Goal: Transaction & Acquisition: Subscribe to service/newsletter

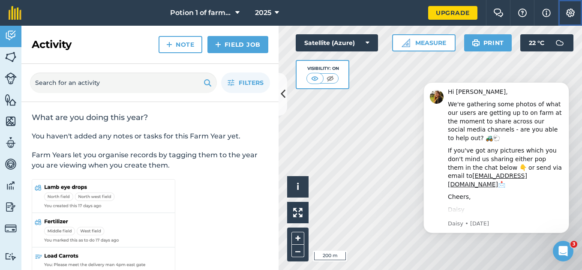
click at [572, 20] on button "Settings" at bounding box center [570, 13] width 24 height 26
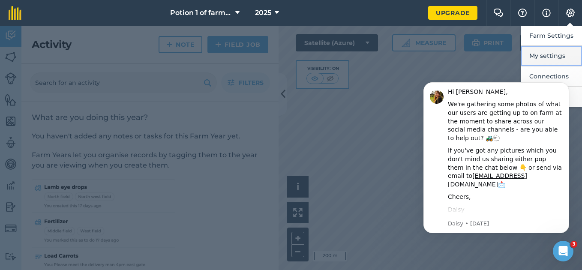
click at [556, 51] on button "My settings" at bounding box center [551, 56] width 61 height 20
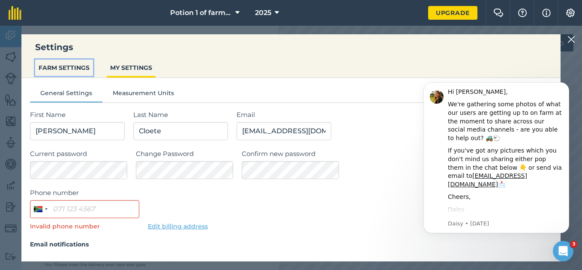
click at [64, 73] on button "FARM SETTINGS" at bounding box center [64, 68] width 58 height 16
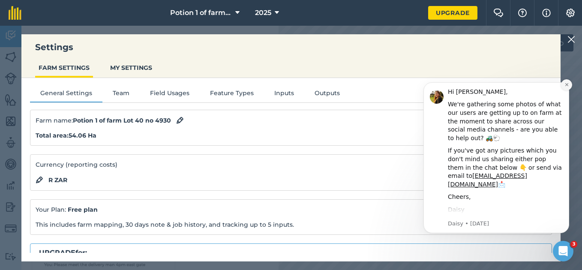
click at [566, 84] on icon "Dismiss notification" at bounding box center [566, 84] width 3 height 3
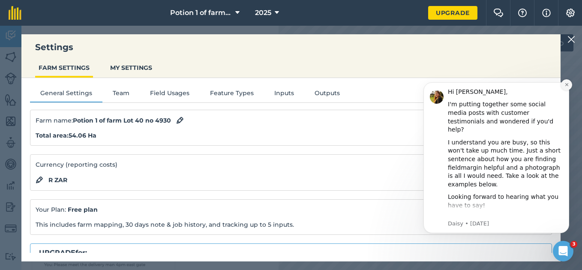
click at [563, 88] on button "Dismiss notification" at bounding box center [566, 84] width 11 height 11
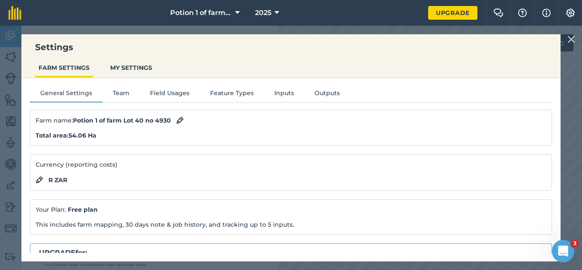
click at [559, 244] on icon "Open Intercom Messenger" at bounding box center [562, 250] width 14 height 14
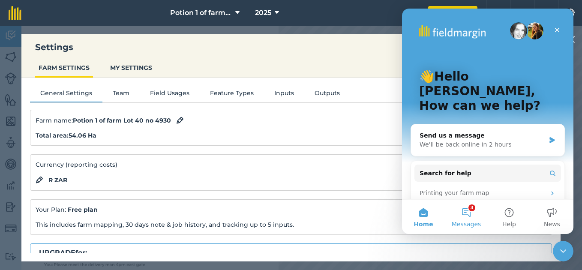
click at [464, 217] on button "3 Messages" at bounding box center [466, 217] width 43 height 34
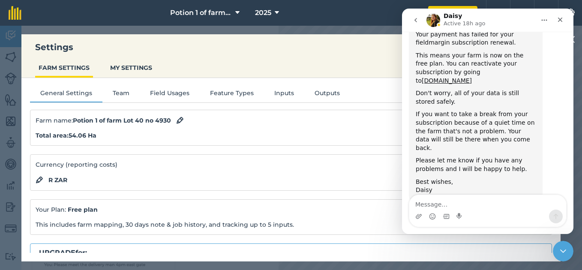
scroll to position [56, 0]
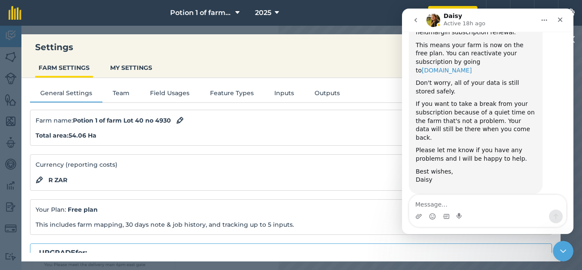
click at [470, 67] on link "account.fieldmargin.com" at bounding box center [447, 70] width 50 height 7
click at [84, 14] on nav "Potion 1 of farm Lot 40 no 4930 2025" at bounding box center [229, 13] width 398 height 26
click at [563, 20] on div "Close" at bounding box center [559, 19] width 15 height 15
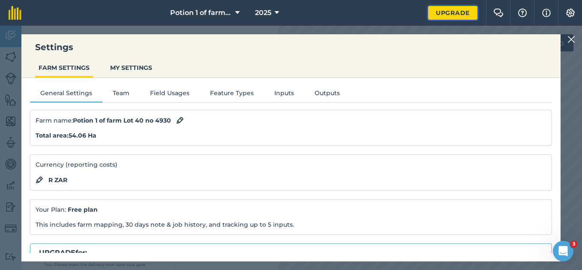
click at [439, 11] on link "Upgrade" at bounding box center [452, 13] width 49 height 14
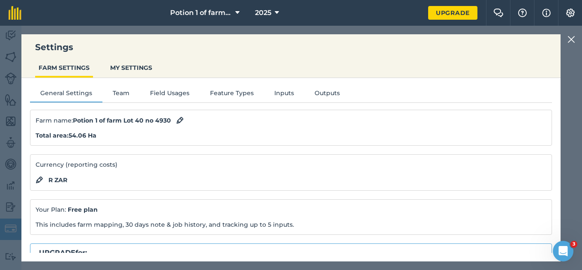
click at [573, 39] on img at bounding box center [571, 39] width 8 height 10
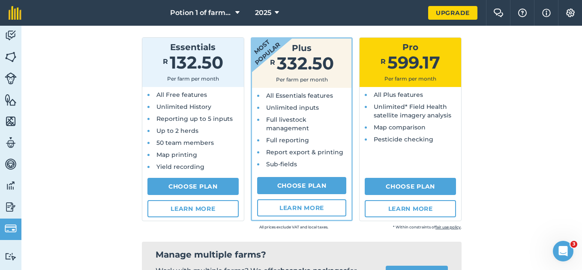
scroll to position [90, 0]
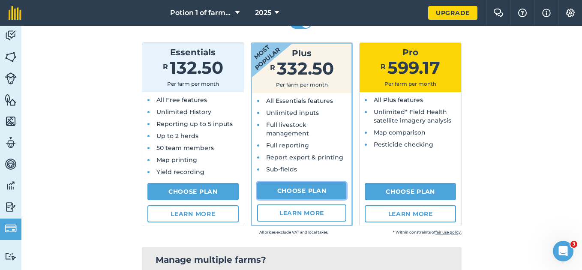
click at [293, 188] on link "Choose Plan" at bounding box center [302, 190] width 90 height 17
select select "9220acf7-288c-4cbd-b74c-53c24f79aa56"
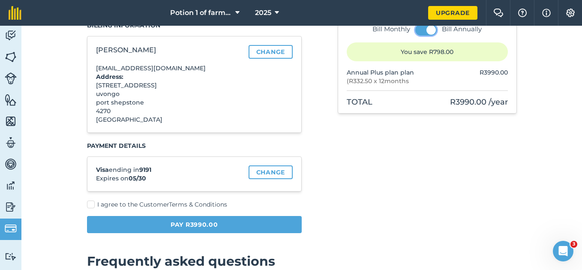
click at [420, 31] on button at bounding box center [425, 29] width 21 height 11
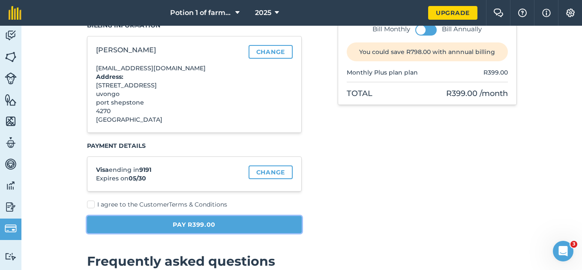
click at [224, 225] on button "Pay R399.00" at bounding box center [194, 224] width 215 height 17
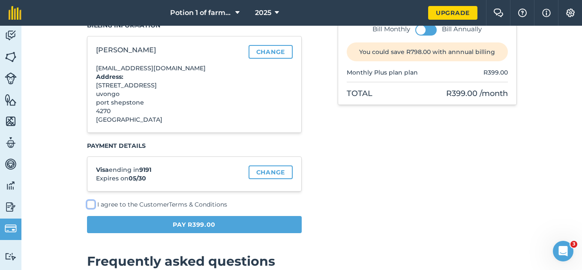
scroll to position [25, 0]
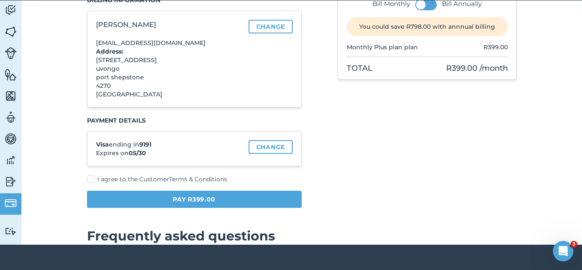
click at [87, 181] on label "I agree to the Customer Terms & Conditions" at bounding box center [194, 179] width 215 height 9
click at [87, 264] on input "I agree to the Customer Terms & Conditions" at bounding box center [90, 267] width 6 height 6
checkbox input "true"
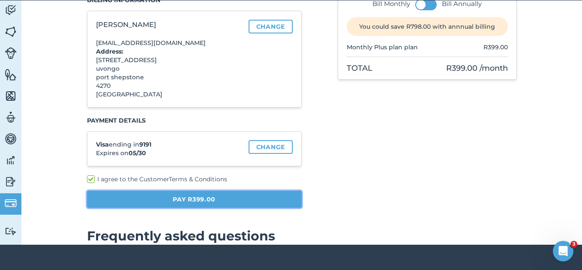
click at [150, 203] on button "Pay R399.00" at bounding box center [194, 199] width 215 height 17
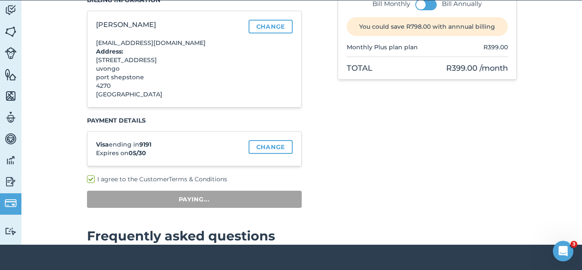
scroll to position [26, 0]
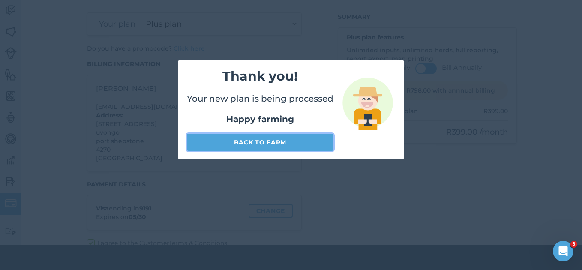
click at [282, 143] on link "Back to farm" at bounding box center [260, 142] width 147 height 17
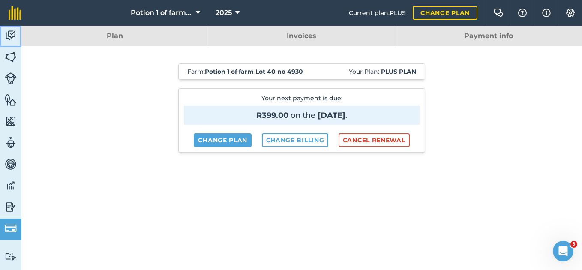
click at [1, 29] on link "Activity" at bounding box center [10, 36] width 21 height 21
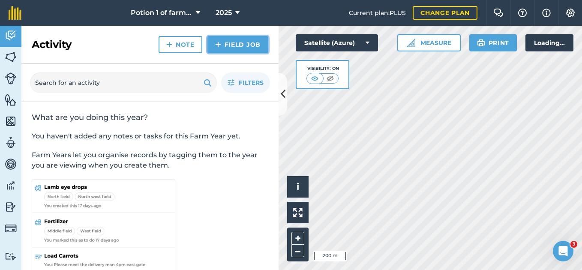
click at [230, 46] on link "Field Job" at bounding box center [237, 44] width 61 height 17
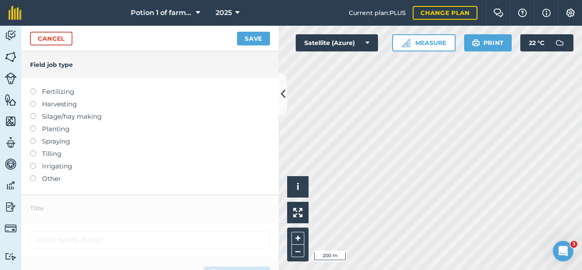
click at [34, 88] on label at bounding box center [36, 88] width 12 height 0
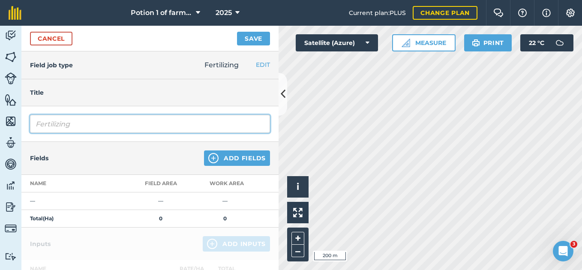
click at [72, 127] on input "Fertilizing" at bounding box center [150, 124] width 240 height 18
type input "Fertilizing Neute 816"
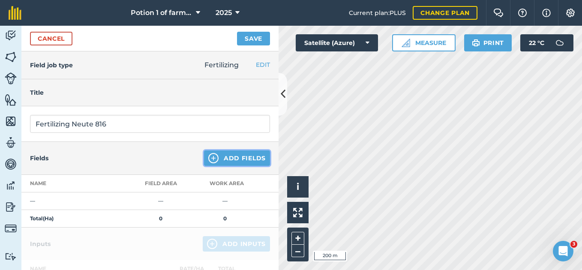
click at [208, 158] on img at bounding box center [213, 158] width 10 height 10
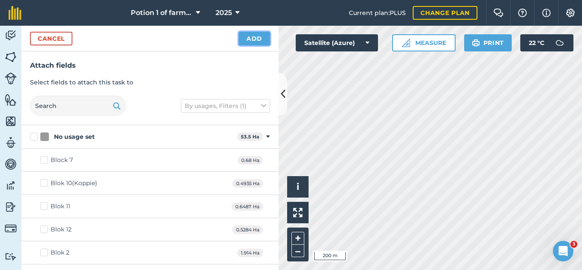
click at [244, 40] on button "Add" at bounding box center [254, 39] width 31 height 14
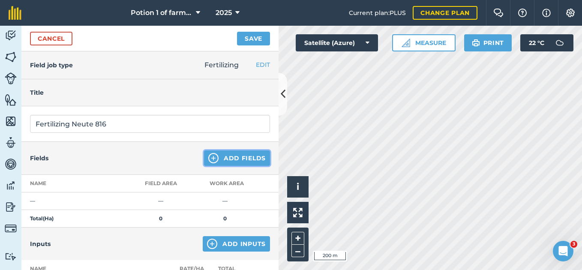
click at [209, 155] on img at bounding box center [213, 158] width 10 height 10
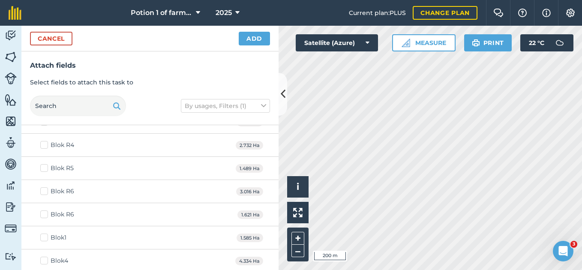
scroll to position [314, 0]
drag, startPoint x: 46, startPoint y: 193, endPoint x: 42, endPoint y: 211, distance: 18.1
click at [46, 194] on label "Blok R6" at bounding box center [57, 193] width 34 height 9
click at [46, 194] on input "Blok R6" at bounding box center [43, 192] width 6 height 6
checkbox input "true"
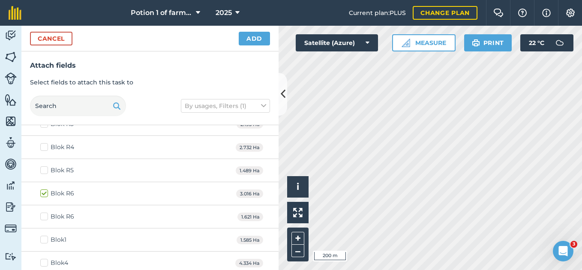
click at [42, 214] on label "Blok R6" at bounding box center [57, 216] width 34 height 9
click at [42, 214] on input "Blok R6" at bounding box center [43, 215] width 6 height 6
checkbox input "true"
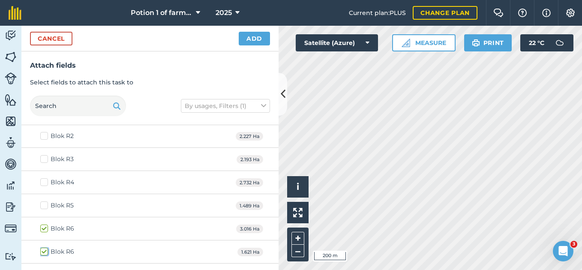
scroll to position [274, 0]
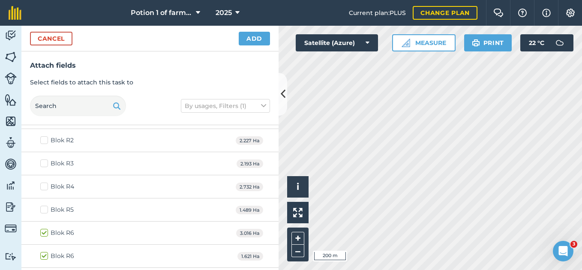
click at [43, 163] on label "Blok R3" at bounding box center [56, 163] width 33 height 9
click at [43, 163] on input "Blok R3" at bounding box center [43, 162] width 6 height 6
checkbox input "true"
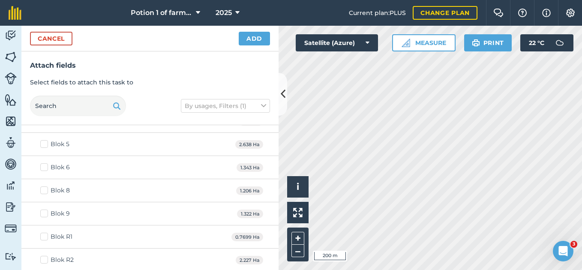
drag, startPoint x: 276, startPoint y: 195, endPoint x: 45, endPoint y: 237, distance: 234.6
click at [45, 237] on label "Blok R1" at bounding box center [56, 236] width 32 height 9
click at [45, 237] on input "Blok R1" at bounding box center [43, 235] width 6 height 6
checkbox input "true"
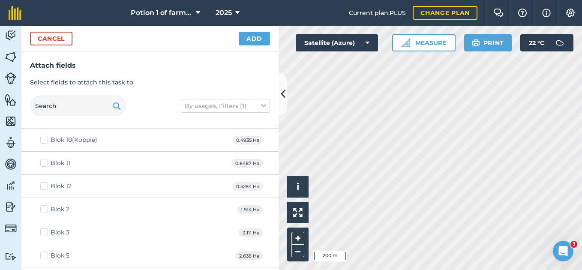
scroll to position [39, 0]
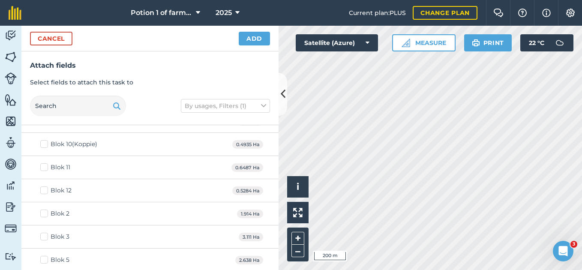
click at [45, 260] on label "Blok 5" at bounding box center [54, 259] width 29 height 9
click at [45, 260] on input "Blok 5" at bounding box center [43, 258] width 6 height 6
checkbox input "true"
click at [45, 237] on label "Blok 3" at bounding box center [54, 236] width 29 height 9
click at [45, 237] on input "Blok 3" at bounding box center [43, 235] width 6 height 6
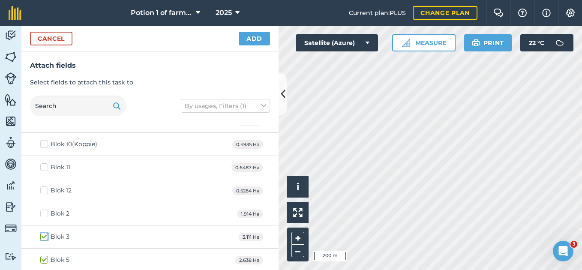
checkbox input "true"
click at [42, 211] on label "Blok 2" at bounding box center [54, 213] width 29 height 9
click at [42, 211] on input "Blok 2" at bounding box center [43, 212] width 6 height 6
checkbox input "true"
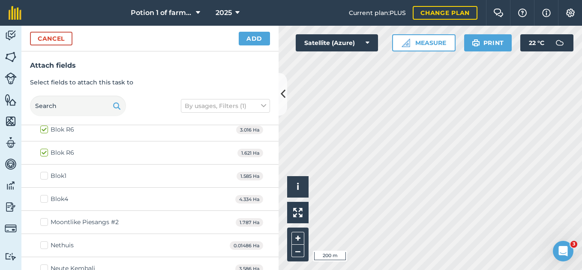
scroll to position [382, 0]
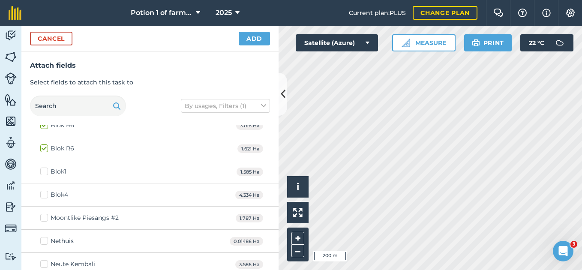
click at [41, 171] on label "Blok1" at bounding box center [53, 171] width 26 height 9
click at [41, 171] on input "Blok1" at bounding box center [43, 170] width 6 height 6
checkbox input "true"
click at [43, 192] on label "Blok4" at bounding box center [54, 194] width 28 height 9
click at [43, 192] on input "Blok4" at bounding box center [43, 193] width 6 height 6
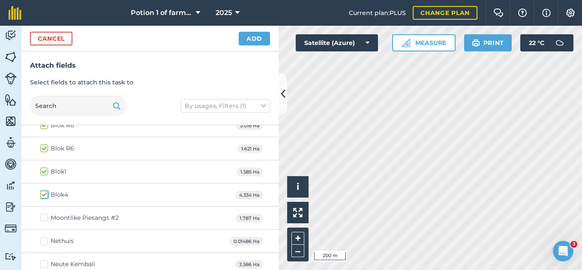
checkbox input "true"
click at [251, 39] on button "Add" at bounding box center [254, 39] width 31 height 14
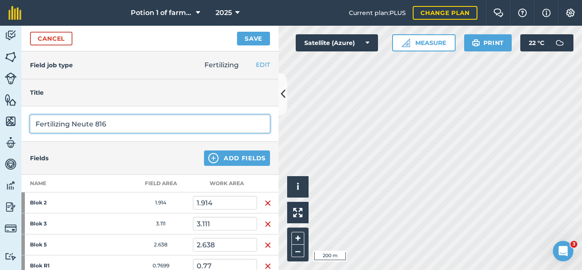
drag, startPoint x: 169, startPoint y: 133, endPoint x: 252, endPoint y: 103, distance: 88.8
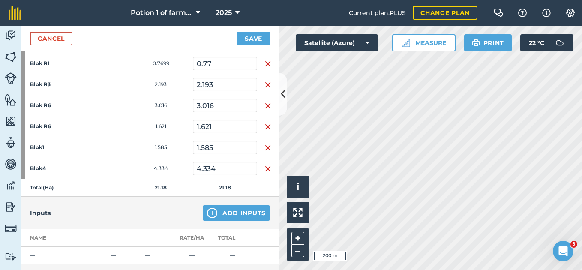
scroll to position [215, 0]
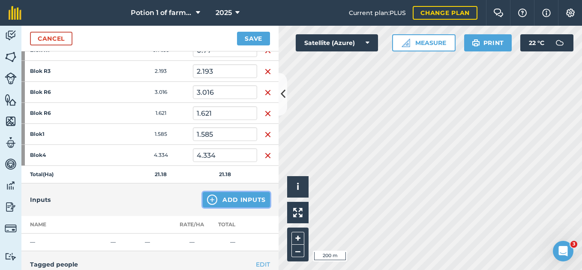
click at [234, 195] on button "Add Inputs" at bounding box center [236, 199] width 67 height 15
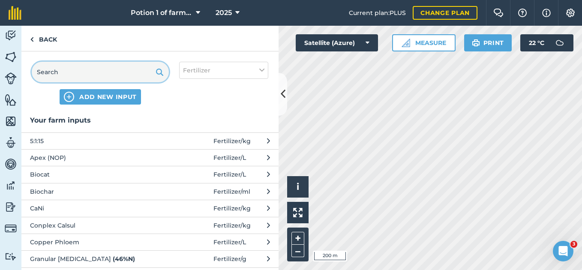
click at [91, 66] on input "text" at bounding box center [100, 72] width 137 height 21
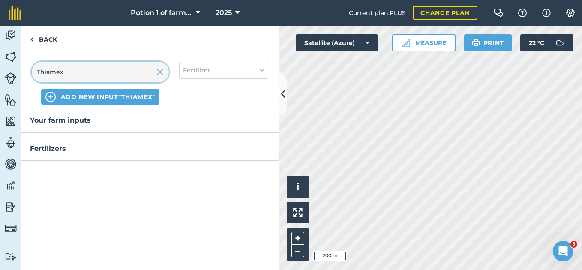
type input "Thiamex"
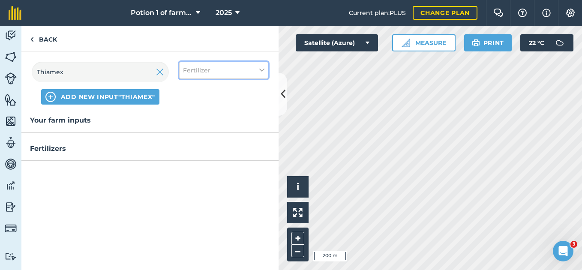
click at [254, 72] on button "Fertilizer" at bounding box center [223, 70] width 89 height 17
click at [187, 152] on label "Other" at bounding box center [223, 152] width 81 height 9
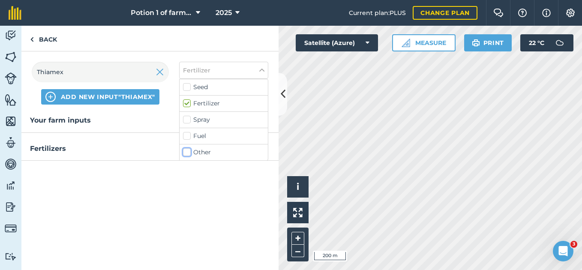
click at [187, 152] on input "Other" at bounding box center [186, 151] width 6 height 6
checkbox input "true"
click at [186, 105] on label "Fertilizer" at bounding box center [223, 103] width 81 height 9
click at [186, 105] on input "Fertilizer" at bounding box center [186, 102] width 6 height 6
click at [188, 104] on label "Fertilizer" at bounding box center [223, 103] width 81 height 9
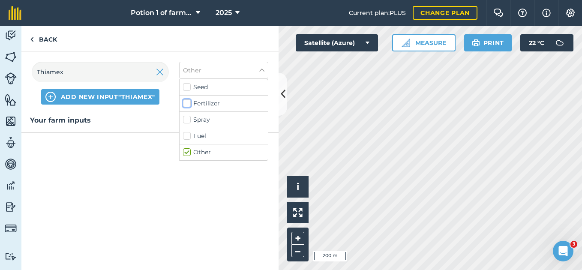
click at [188, 104] on input "Fertilizer" at bounding box center [186, 102] width 6 height 6
click at [188, 104] on label "Fertilizer" at bounding box center [223, 103] width 81 height 9
click at [188, 104] on input "Fertilizer" at bounding box center [186, 102] width 6 height 6
checkbox input "false"
click at [152, 162] on div "Your farm inputs" at bounding box center [149, 192] width 257 height 155
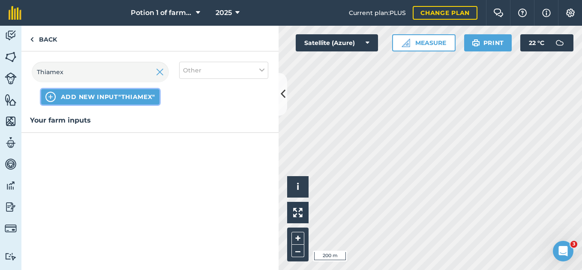
click at [87, 96] on span "ADD NEW INPUT "Thiamex"" at bounding box center [108, 97] width 94 height 9
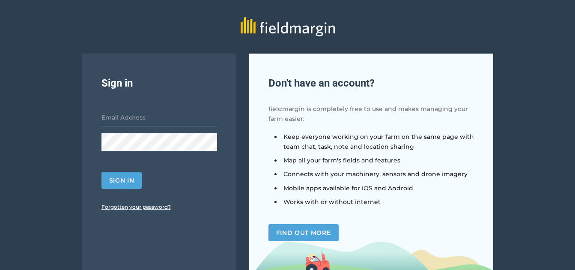
type input "[EMAIL_ADDRESS][DOMAIN_NAME]"
click at [124, 183] on button "Sign in" at bounding box center [122, 180] width 41 height 17
click at [136, 181] on button "Sign in" at bounding box center [122, 180] width 41 height 17
click at [135, 179] on button "Sign in" at bounding box center [122, 180] width 41 height 17
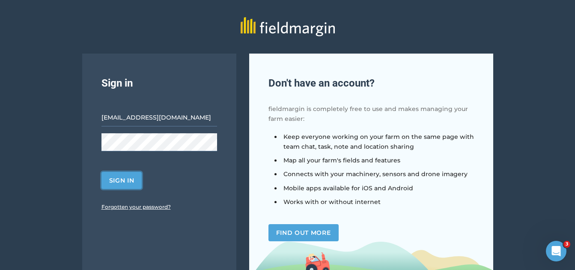
click at [135, 179] on button "Sign in" at bounding box center [122, 180] width 41 height 17
click at [134, 180] on button "Sign in" at bounding box center [122, 180] width 41 height 17
click at [121, 183] on button "Sign in" at bounding box center [122, 180] width 41 height 17
